Goal: Transaction & Acquisition: Purchase product/service

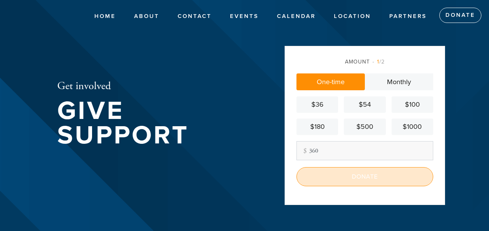
type input "360"
click at [323, 180] on input "Donate" at bounding box center [364, 176] width 137 height 19
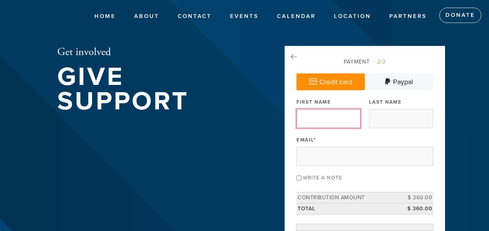
click at [331, 123] on input "First Name" at bounding box center [328, 118] width 64 height 19
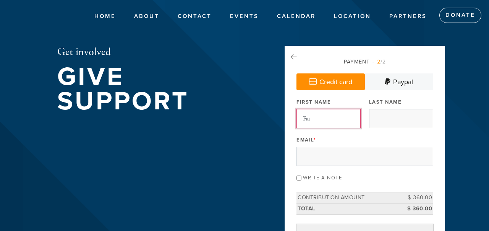
type input "Farimah"
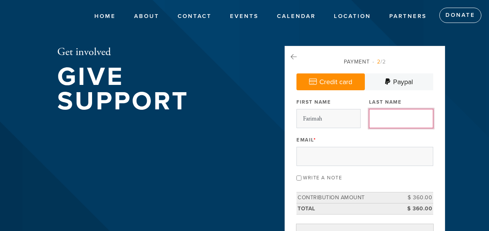
type input "[PERSON_NAME]"
type input "[EMAIL_ADDRESS][DOMAIN_NAME]"
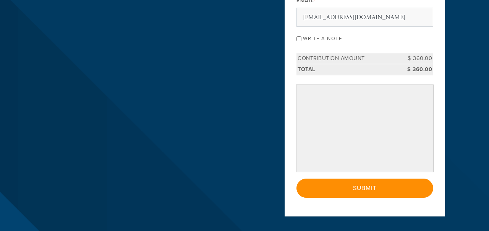
scroll to position [142, 0]
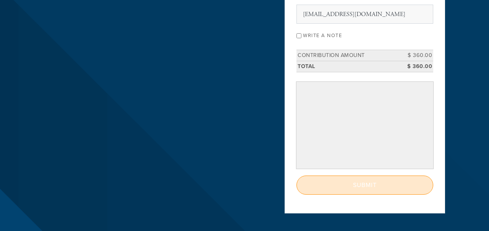
click at [385, 184] on input "Submit" at bounding box center [364, 184] width 137 height 19
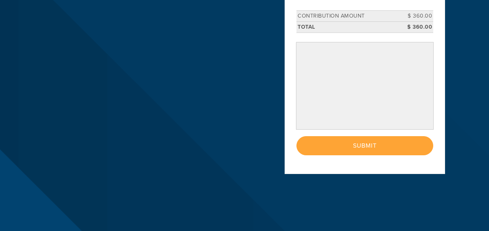
scroll to position [177, 0]
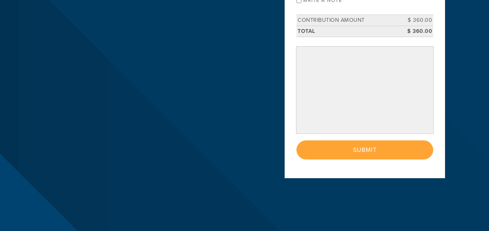
click at [367, 151] on div "< Previous Page Submit" at bounding box center [364, 149] width 137 height 19
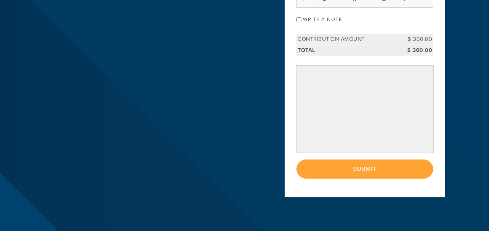
scroll to position [132, 0]
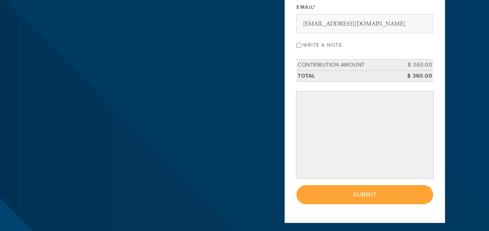
click at [348, 191] on div "< Previous Page Submit" at bounding box center [364, 194] width 137 height 19
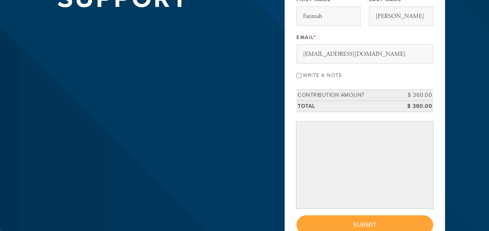
scroll to position [258, 0]
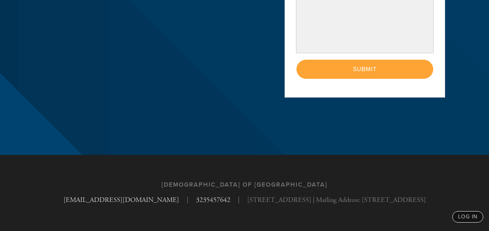
click at [360, 70] on div "< Previous Page Submit" at bounding box center [364, 69] width 137 height 19
click at [350, 74] on div "< Previous Page Submit" at bounding box center [364, 69] width 137 height 19
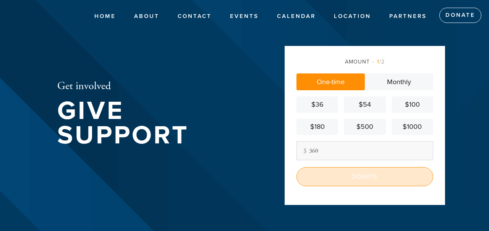
type input "360"
click at [349, 181] on input "Donate" at bounding box center [364, 176] width 137 height 19
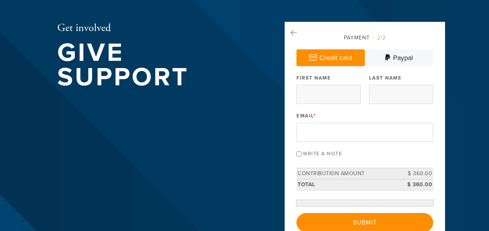
scroll to position [29, 0]
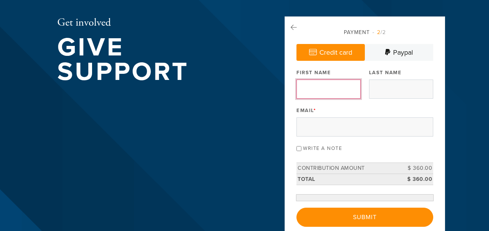
click at [352, 96] on input "First Name" at bounding box center [328, 88] width 64 height 19
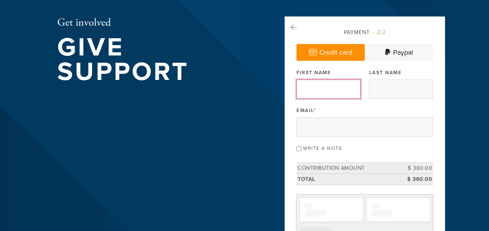
type input "Farimah"
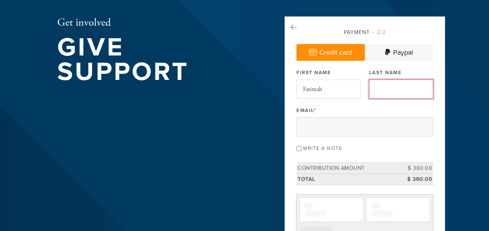
type input "[PERSON_NAME]"
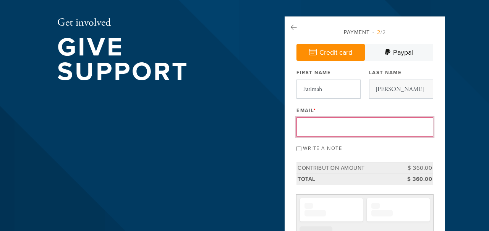
type input "[EMAIL_ADDRESS][DOMAIN_NAME]"
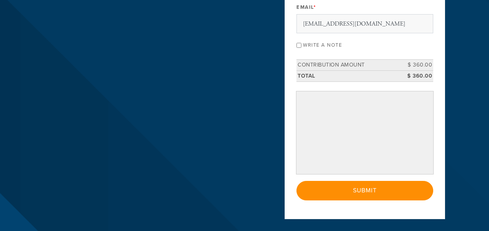
scroll to position [134, 0]
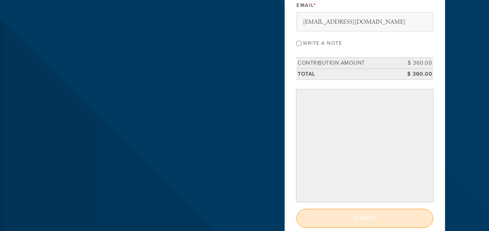
click at [354, 213] on input "Submit" at bounding box center [364, 217] width 137 height 19
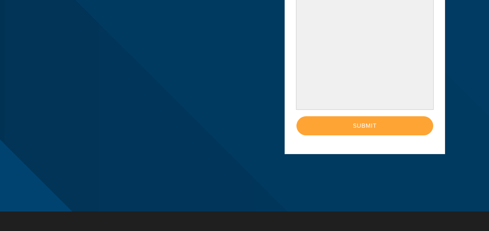
scroll to position [227, 0]
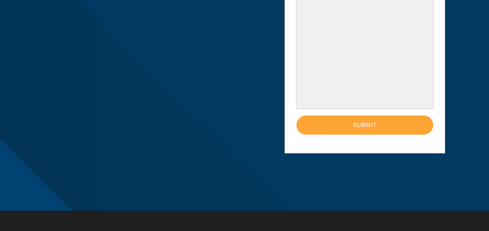
click at [361, 122] on div "< Previous Page Submit" at bounding box center [364, 124] width 137 height 19
click at [361, 128] on div "< Previous Page Submit" at bounding box center [364, 124] width 137 height 19
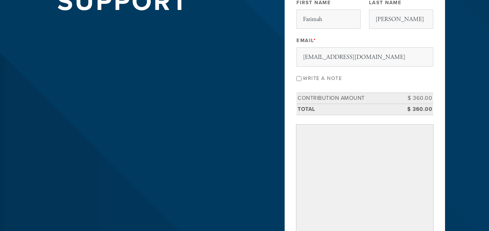
scroll to position [0, 0]
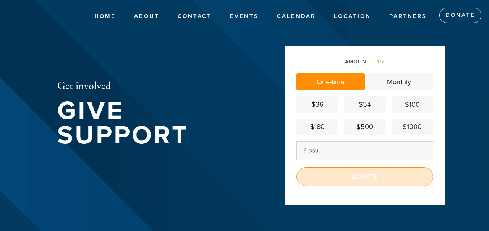
type input "360"
click at [393, 179] on input "Donate" at bounding box center [364, 176] width 137 height 19
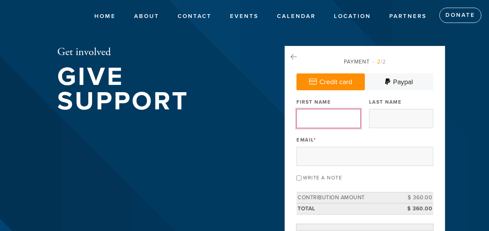
click at [352, 119] on input "First Name" at bounding box center [328, 118] width 64 height 19
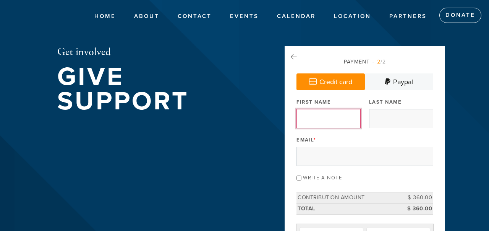
type input "Farimah"
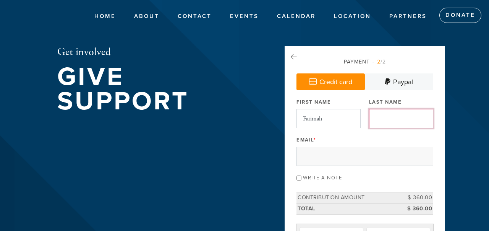
type input "Asher"
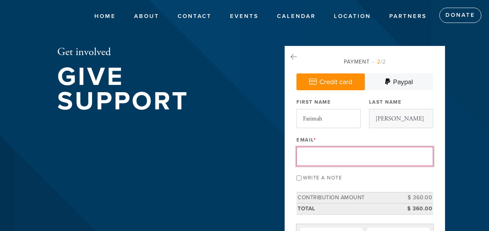
type input "farimahasher@gmail.com"
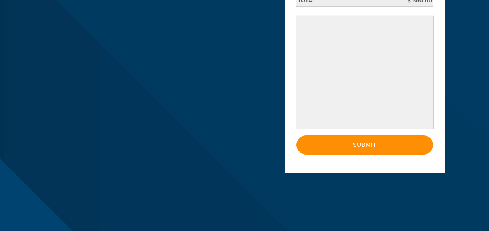
scroll to position [283, 0]
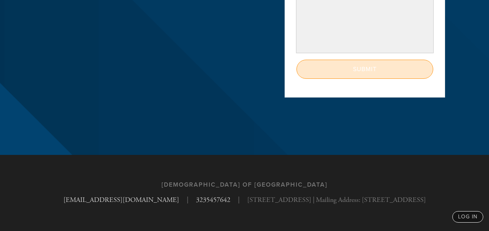
click at [392, 70] on input "Submit" at bounding box center [364, 69] width 137 height 19
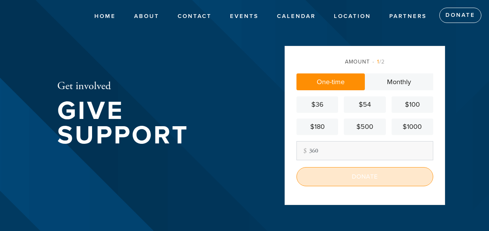
type input "360"
click at [329, 174] on input "Donate" at bounding box center [364, 176] width 137 height 19
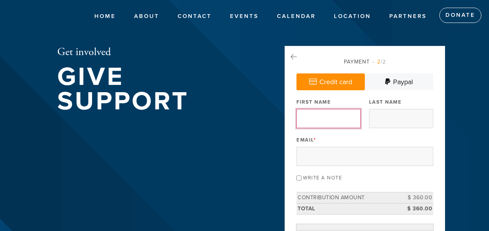
click at [348, 123] on input "First Name" at bounding box center [328, 118] width 64 height 19
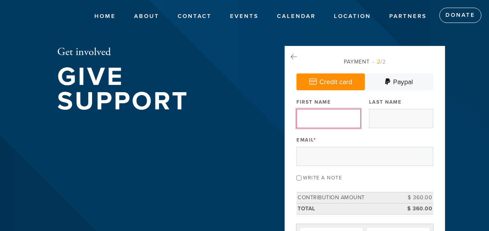
type input "Farimah"
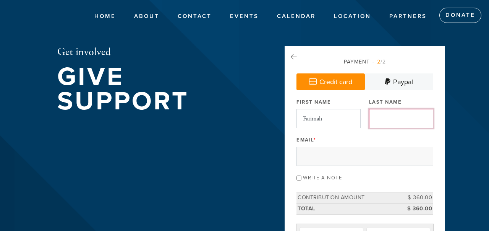
type input "[PERSON_NAME]"
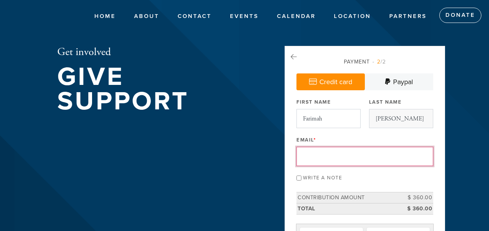
type input "[EMAIL_ADDRESS][DOMAIN_NAME]"
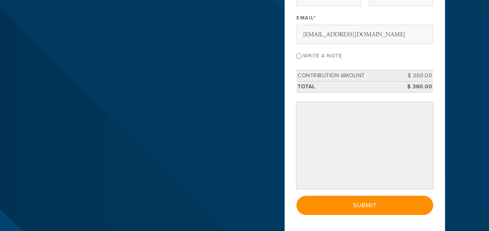
scroll to position [124, 0]
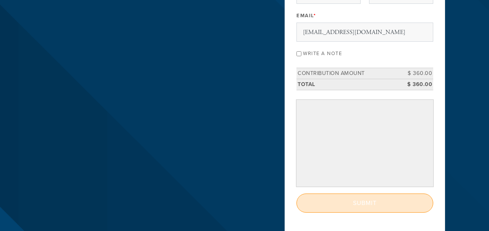
click at [345, 205] on input "Submit" at bounding box center [364, 202] width 137 height 19
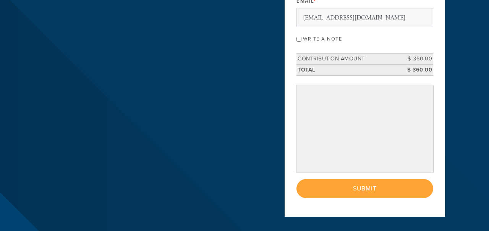
scroll to position [258, 0]
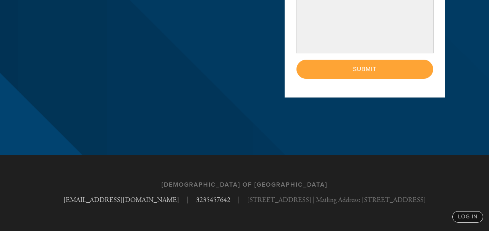
click at [402, 68] on div "< Previous Page Submit" at bounding box center [364, 69] width 137 height 19
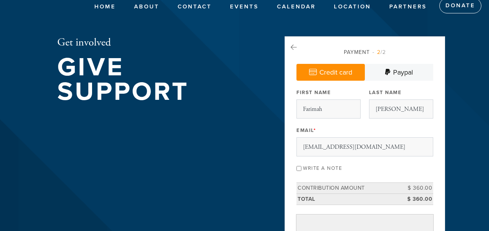
scroll to position [14, 0]
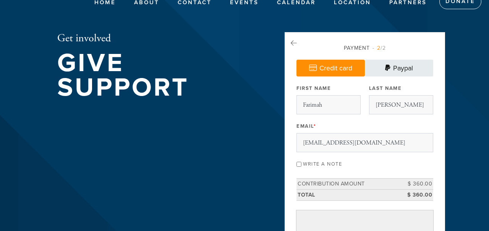
click at [403, 67] on link "Paypal" at bounding box center [399, 68] width 68 height 17
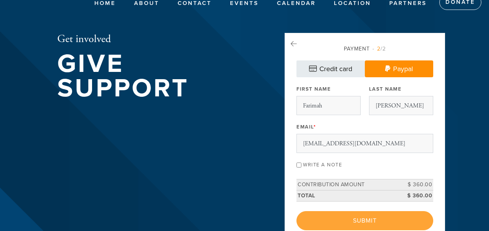
scroll to position [11, 0]
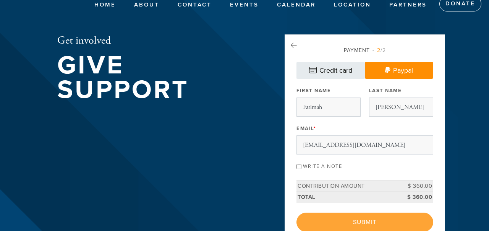
click at [333, 74] on link "Credit card" at bounding box center [330, 70] width 68 height 17
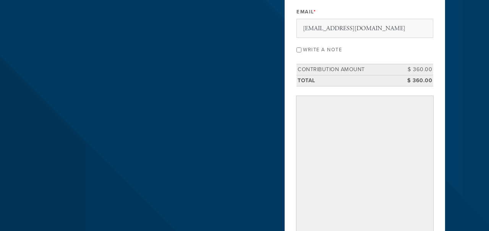
scroll to position [129, 0]
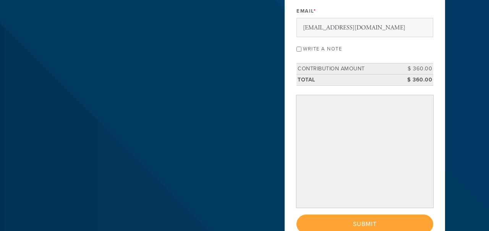
click at [393, 221] on div "< Previous Page Submit" at bounding box center [364, 223] width 137 height 19
click at [356, 222] on div "< Previous Page Submit" at bounding box center [364, 223] width 137 height 19
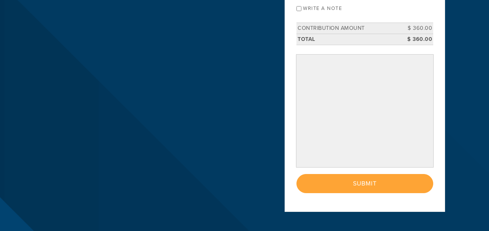
scroll to position [197, 0]
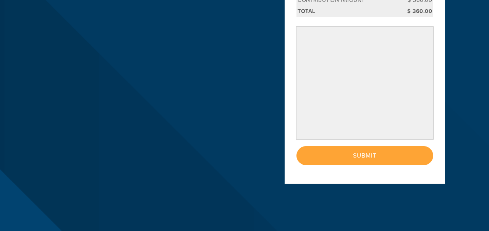
click at [361, 161] on div "< Previous Page Submit" at bounding box center [364, 155] width 137 height 19
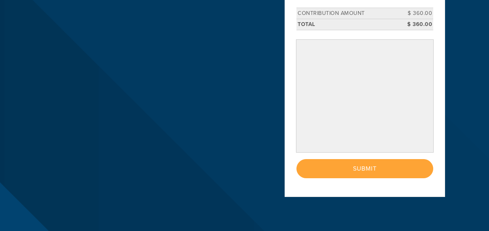
scroll to position [193, 0]
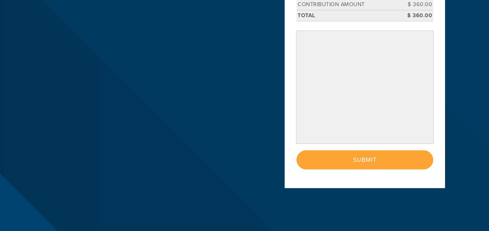
click at [355, 163] on div "< Previous Page Submit" at bounding box center [364, 159] width 137 height 19
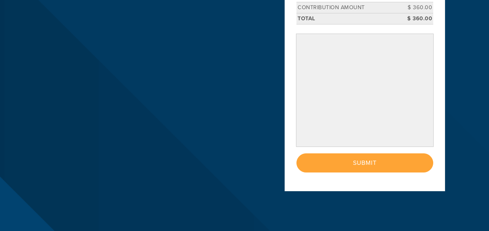
scroll to position [193, 0]
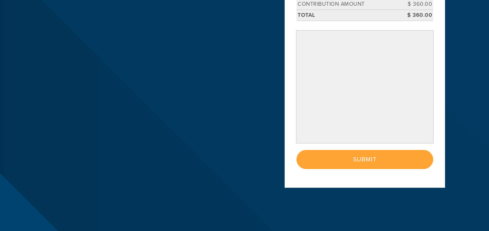
click at [363, 163] on div "< Previous Page Submit" at bounding box center [364, 159] width 137 height 19
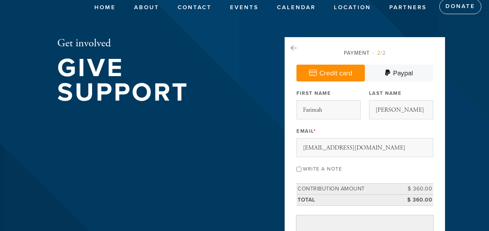
scroll to position [3, 0]
